Goal: Information Seeking & Learning: Understand process/instructions

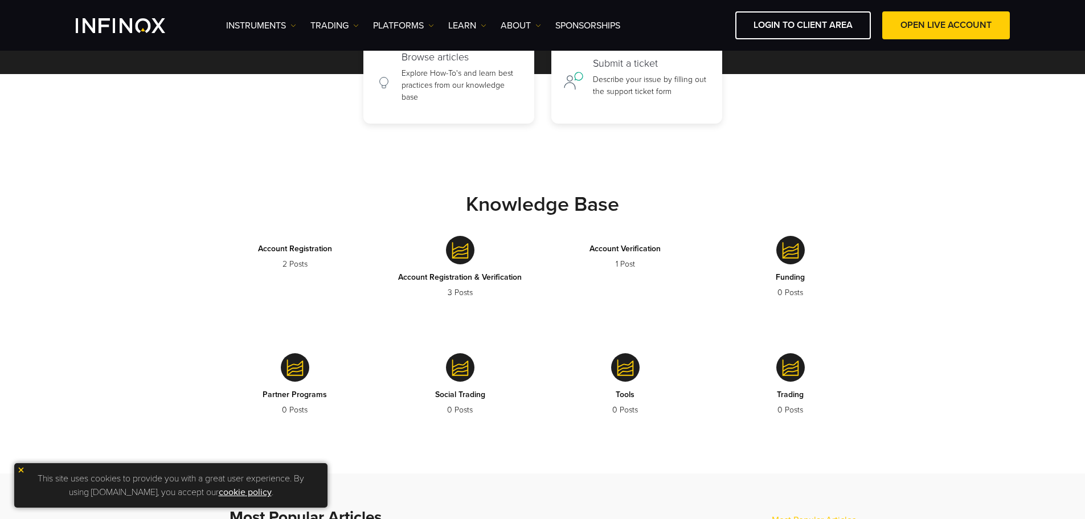
click at [457, 255] on img at bounding box center [460, 250] width 28 height 28
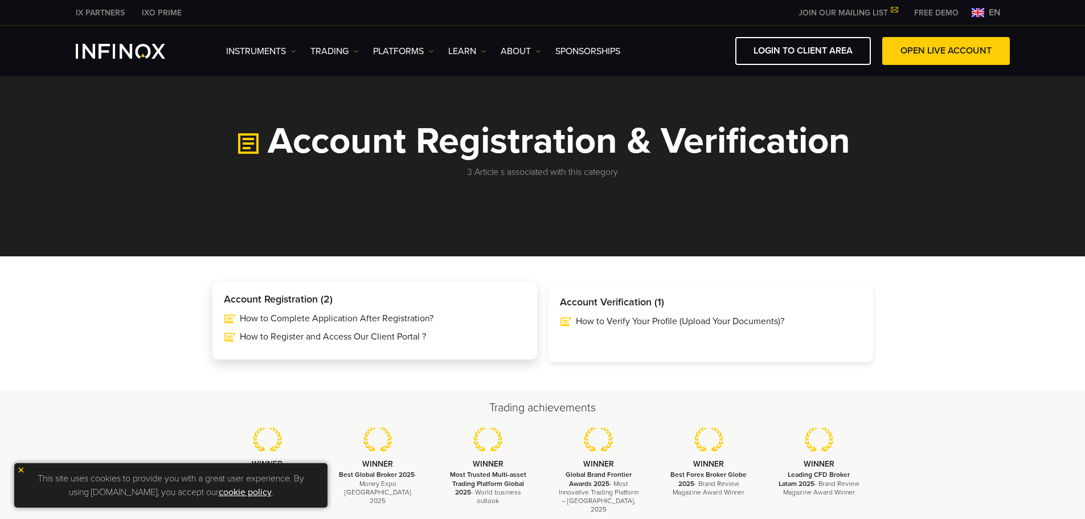
drag, startPoint x: 343, startPoint y: 300, endPoint x: 213, endPoint y: 296, distance: 129.9
click at [213, 296] on div "Account Registration (2) How to Complete Application After Registration? How to…" at bounding box center [374, 320] width 325 height 77
click at [400, 303] on h3 "Account Registration (2)" at bounding box center [375, 299] width 302 height 13
click at [430, 303] on h3 "Account Registration (2)" at bounding box center [375, 299] width 302 height 13
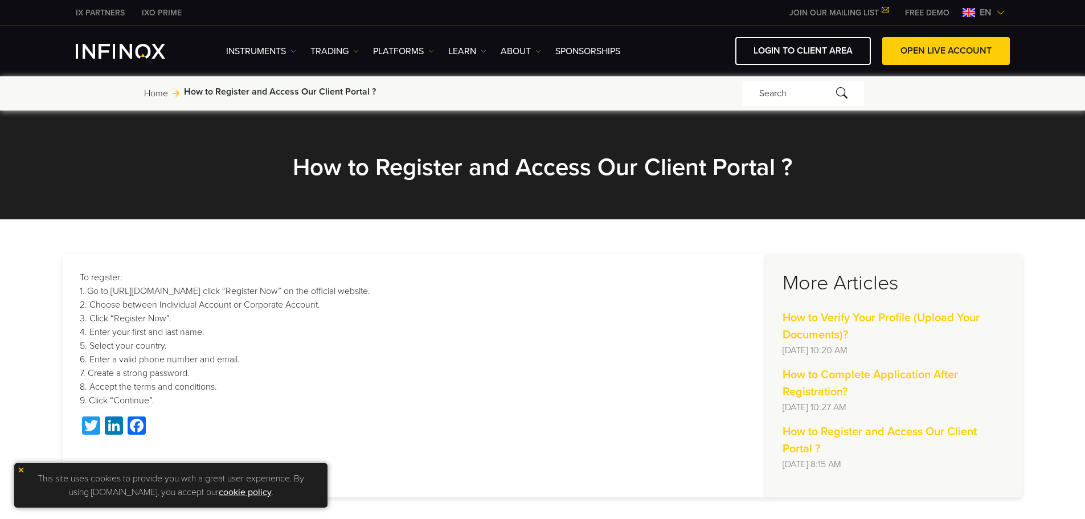
click at [819, 327] on div "How to Verify Your Profile (Upload Your Documents)? Thu, 04 Sep at 10:20 AM" at bounding box center [893, 333] width 223 height 48
click at [827, 317] on strong "How to Verify Your Profile (Upload Your Documents)?" at bounding box center [880, 326] width 197 height 31
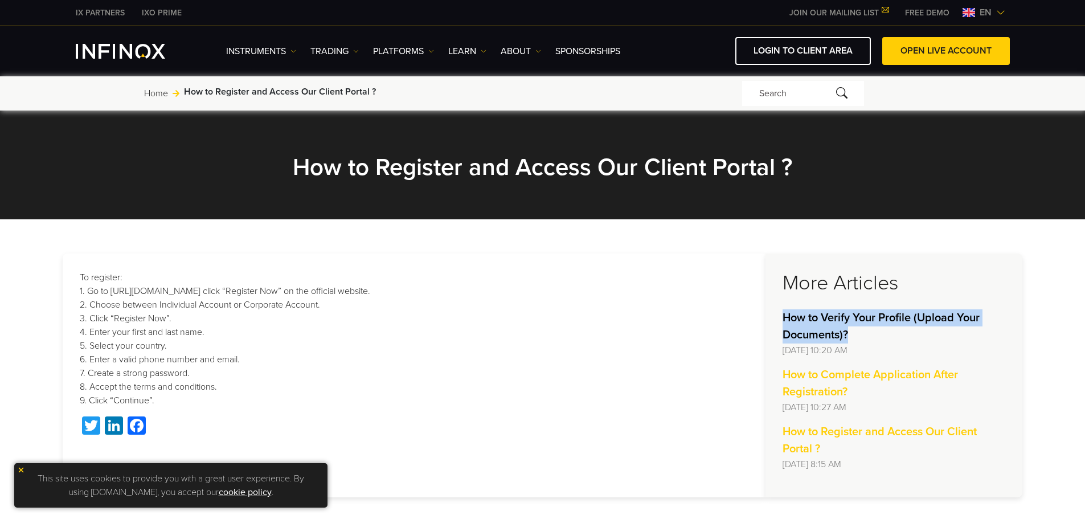
click at [827, 317] on strong "How to Verify Your Profile (Upload Your Documents)?" at bounding box center [880, 326] width 197 height 31
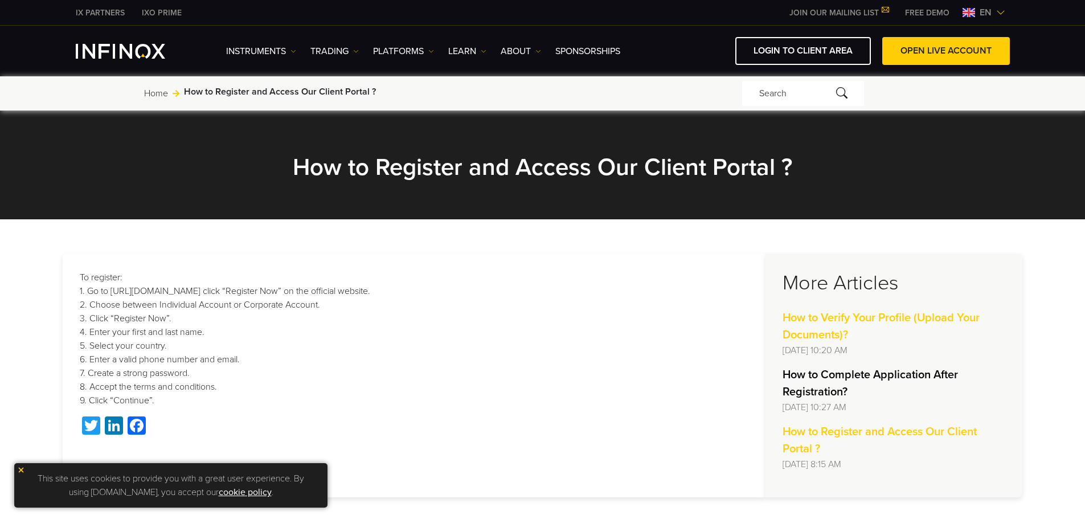
click at [874, 377] on strong "How to Complete Application After Registration?" at bounding box center [869, 383] width 175 height 31
click at [924, 408] on p "Thu, 04 Sep at 10:27 AM" at bounding box center [893, 407] width 223 height 14
click at [580, 301] on p "To register: 1. Go to https://myaccount.infinox.com/register/or click “Register…" at bounding box center [414, 339] width 669 height 137
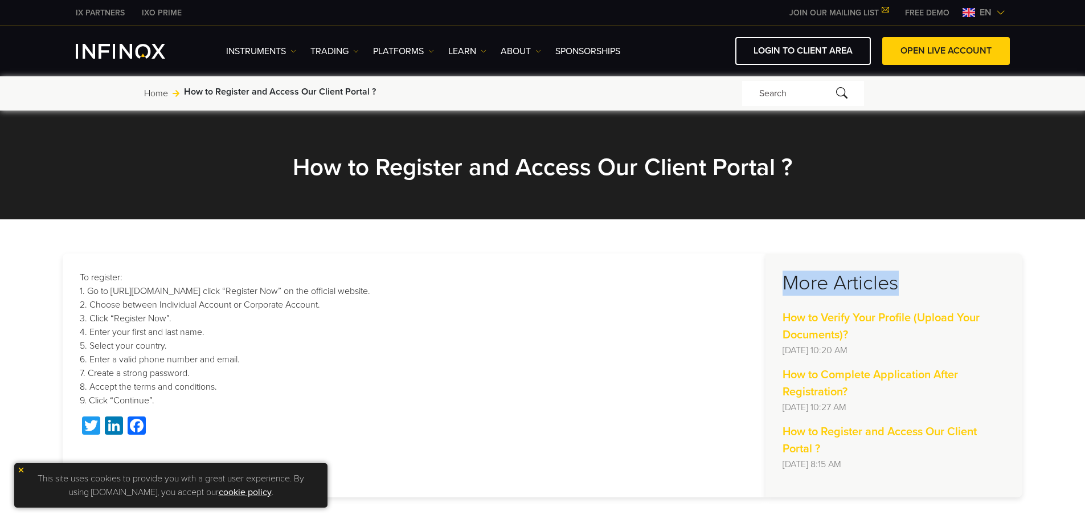
drag, startPoint x: 779, startPoint y: 284, endPoint x: 925, endPoint y: 264, distance: 147.6
click at [925, 264] on aside "More Articles How to Verify Your Profile (Upload Your Documents)? Thu, 04 Sep a…" at bounding box center [893, 375] width 257 height 244
click at [925, 297] on aside "More Articles How to Verify Your Profile (Upload Your Documents)? Thu, 04 Sep a…" at bounding box center [893, 375] width 257 height 244
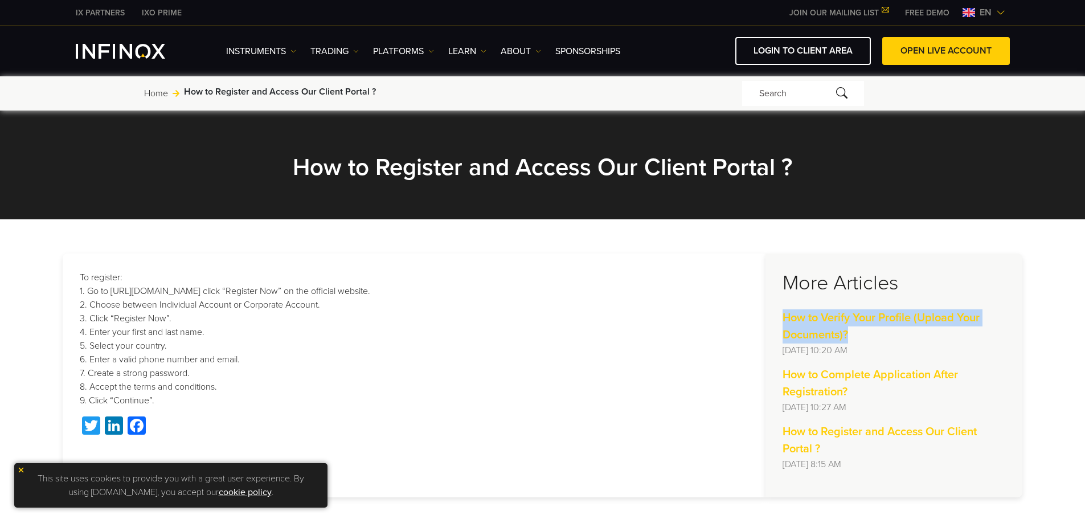
drag, startPoint x: 863, startPoint y: 336, endPoint x: 776, endPoint y: 315, distance: 89.6
click at [776, 315] on aside "More Articles How to Verify Your Profile (Upload Your Documents)? Thu, 04 Sep a…" at bounding box center [893, 375] width 257 height 244
click at [453, 249] on section "To register: 1. Go to https://myaccount.infinox.com/register/or click “Register…" at bounding box center [542, 375] width 1085 height 312
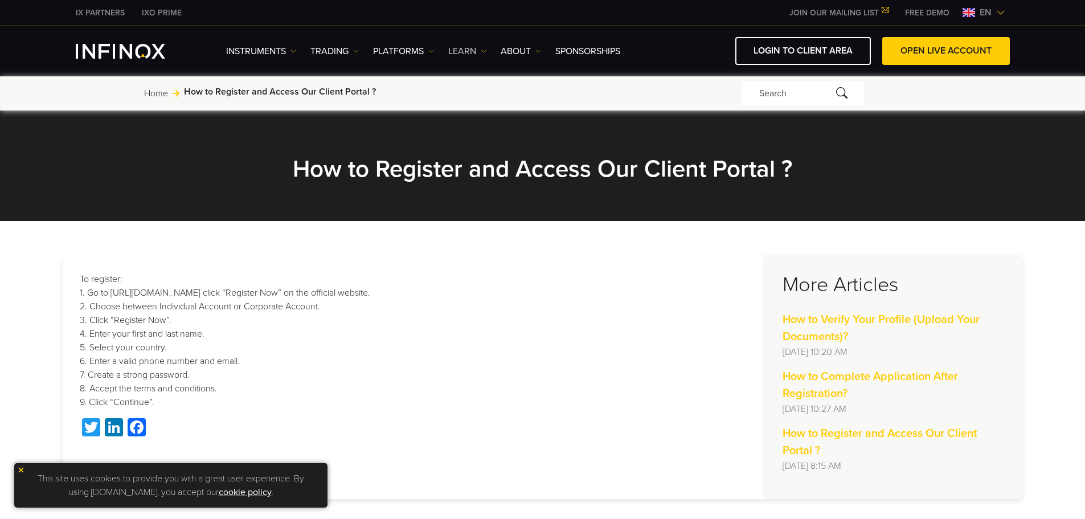
click at [465, 48] on link "Learn" at bounding box center [467, 51] width 38 height 14
